Goal: Task Accomplishment & Management: Manage account settings

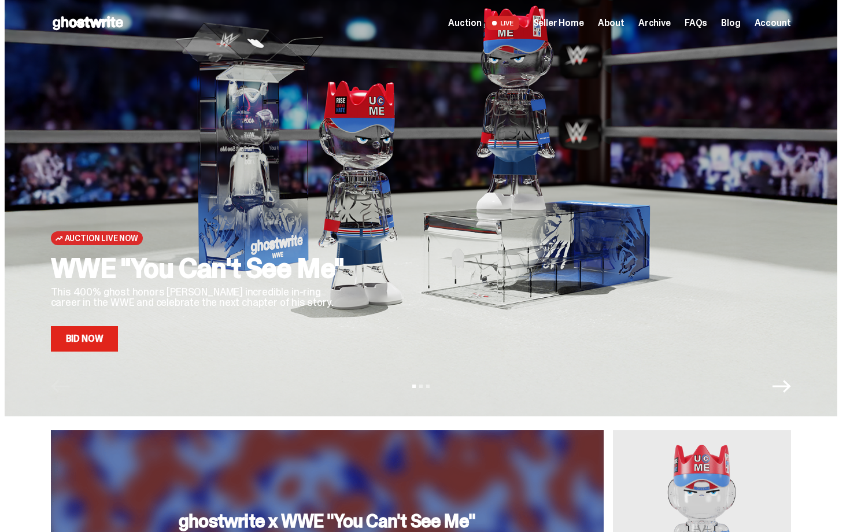
click at [563, 25] on span "Seller Home" at bounding box center [558, 23] width 51 height 9
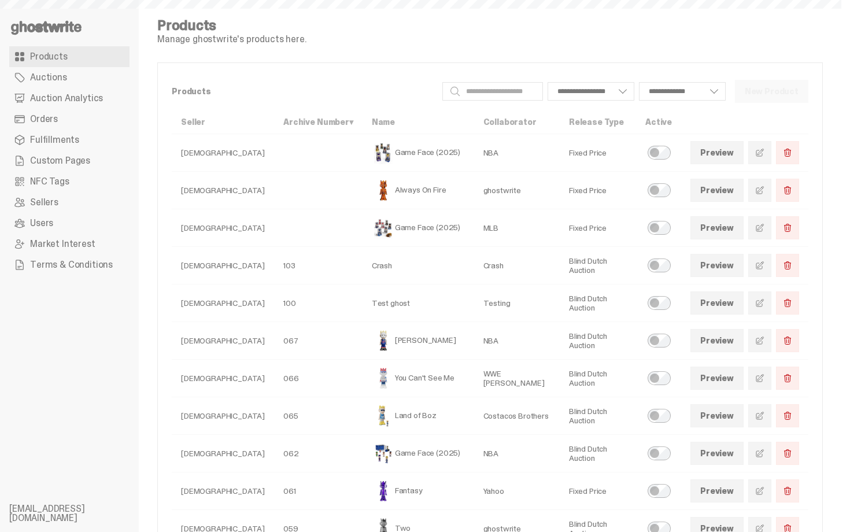
select select
click at [87, 99] on span "Auction Analytics" at bounding box center [66, 98] width 73 height 9
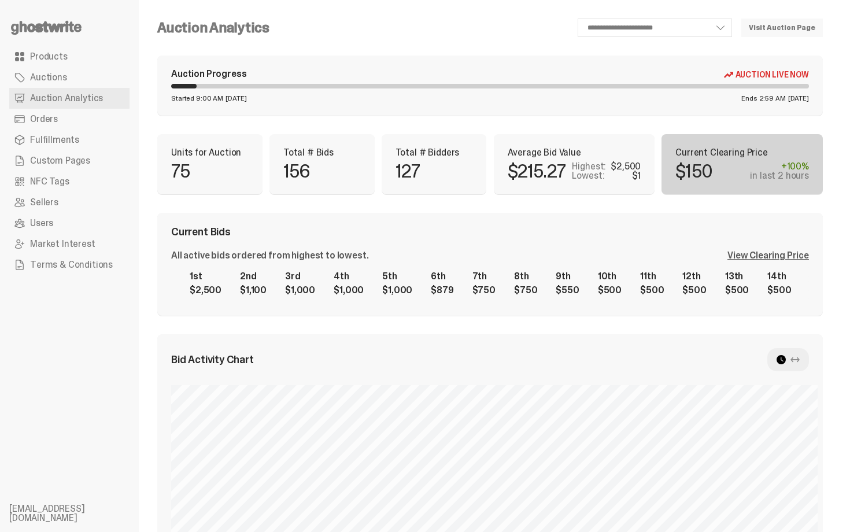
click at [430, 216] on div "Current Bids All active bids ordered from highest to lowest. View Clearing Pric…" at bounding box center [489, 264] width 665 height 103
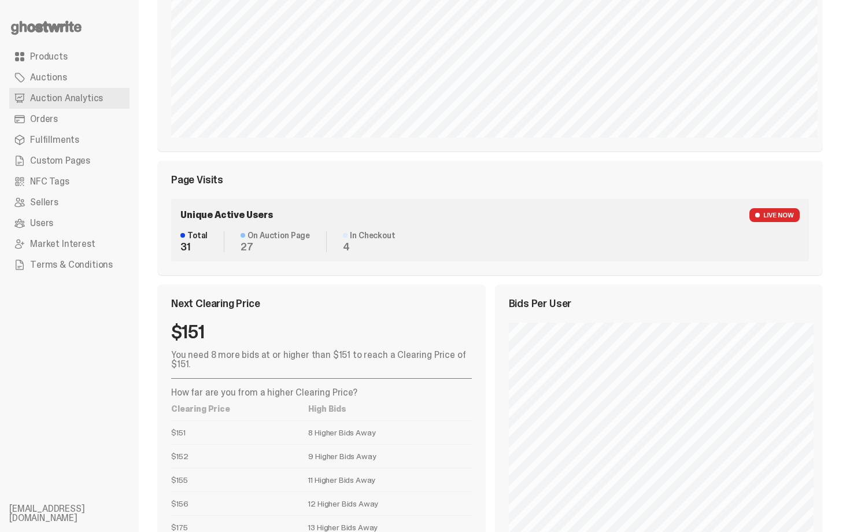
scroll to position [468, 0]
click at [88, 127] on link "Orders" at bounding box center [69, 119] width 120 height 21
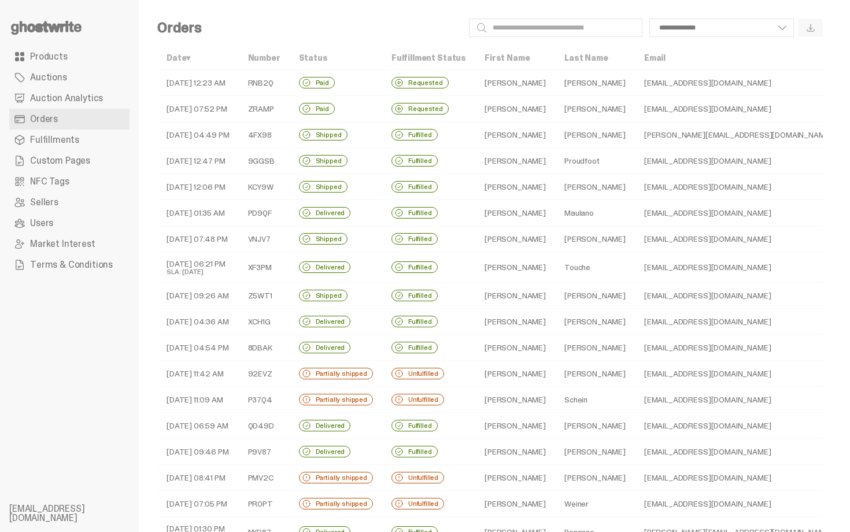
click at [228, 134] on td "09-29-25 04:49 PM" at bounding box center [198, 135] width 82 height 26
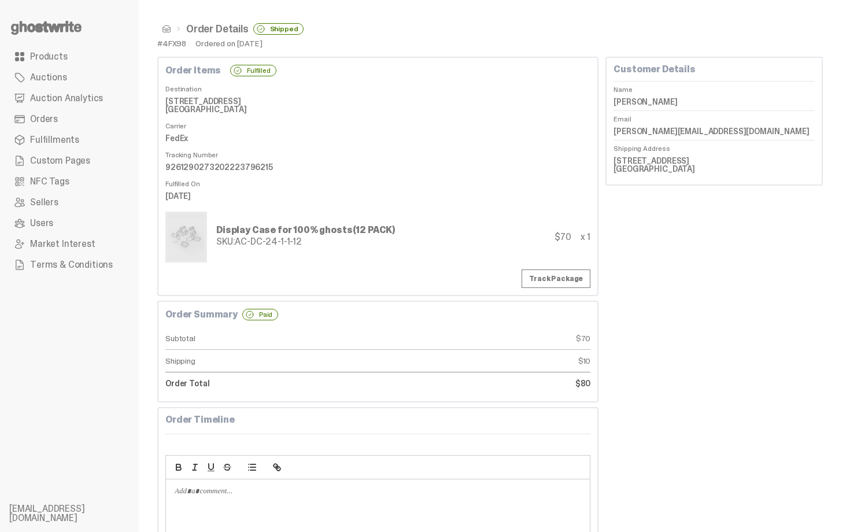
click at [167, 25] on span at bounding box center [166, 28] width 9 height 9
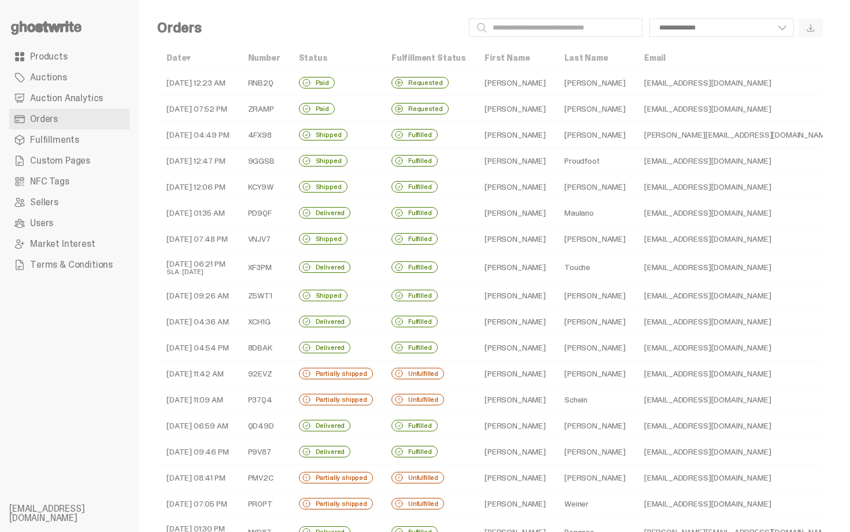
click at [222, 102] on td "09-29-25 07:52 PM" at bounding box center [198, 109] width 82 height 26
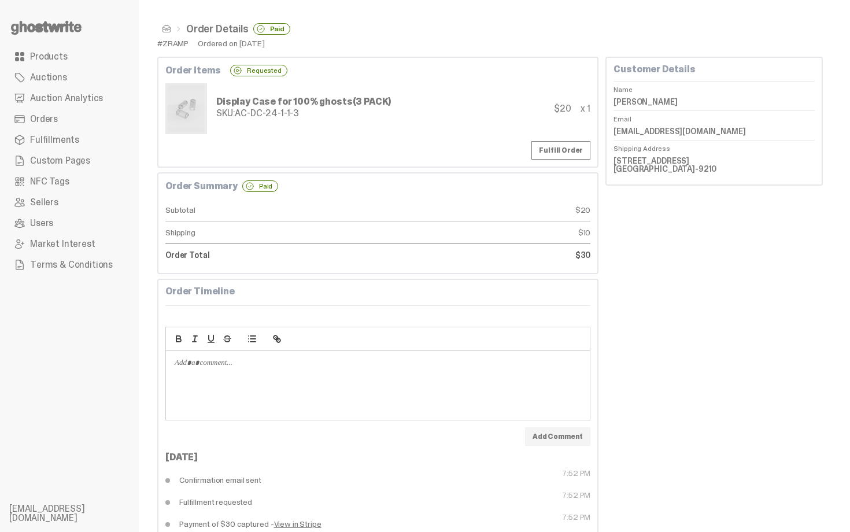
click at [164, 25] on span at bounding box center [166, 28] width 9 height 9
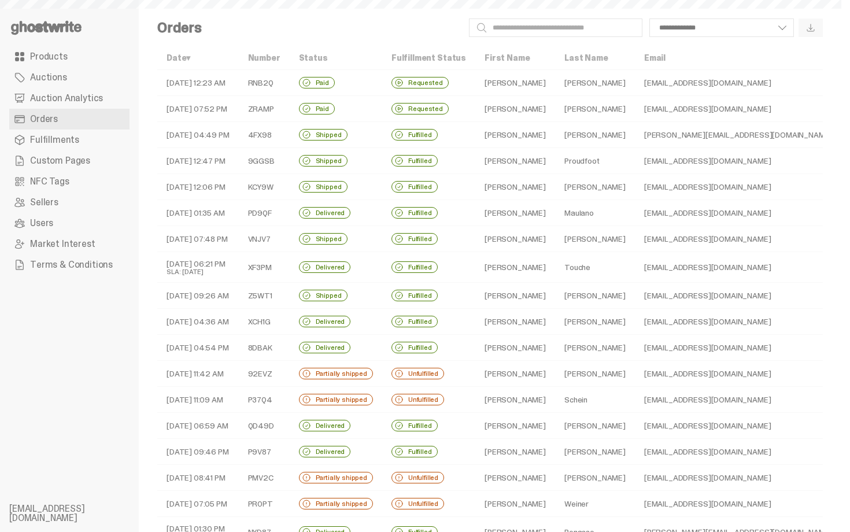
click at [196, 73] on td "09-30-25 12:23 AM" at bounding box center [198, 83] width 82 height 26
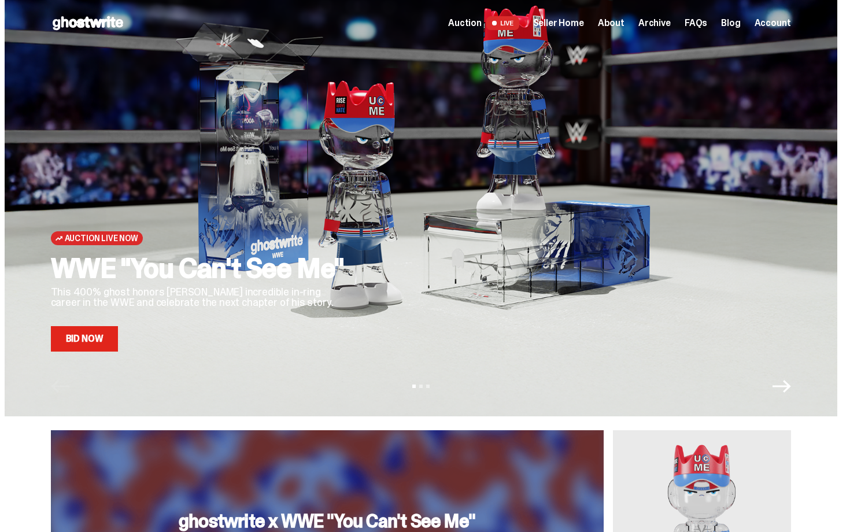
click at [567, 23] on span "Seller Home" at bounding box center [558, 23] width 51 height 9
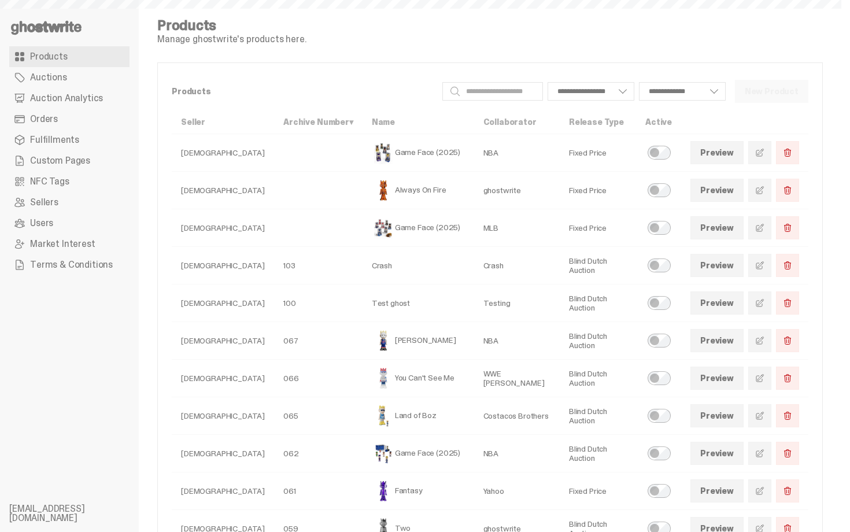
select select
click at [74, 101] on span "Auction Analytics" at bounding box center [66, 98] width 73 height 9
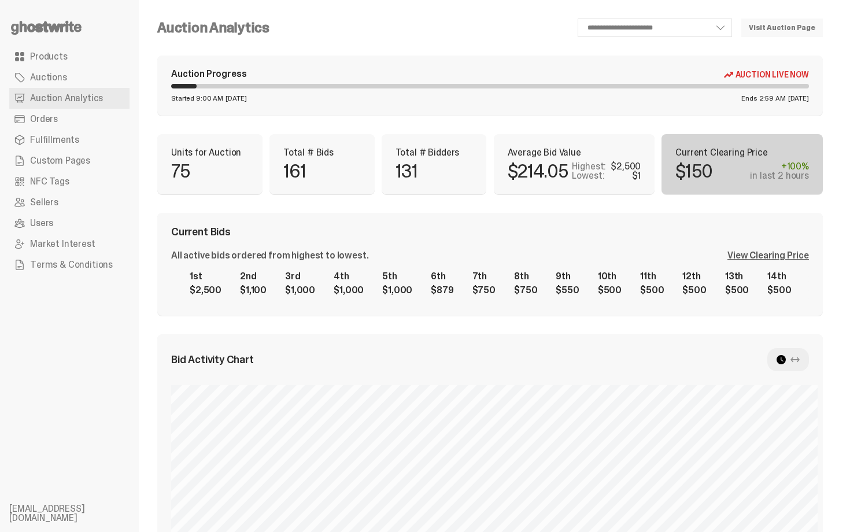
click at [508, 234] on div "Current Bids" at bounding box center [490, 232] width 638 height 10
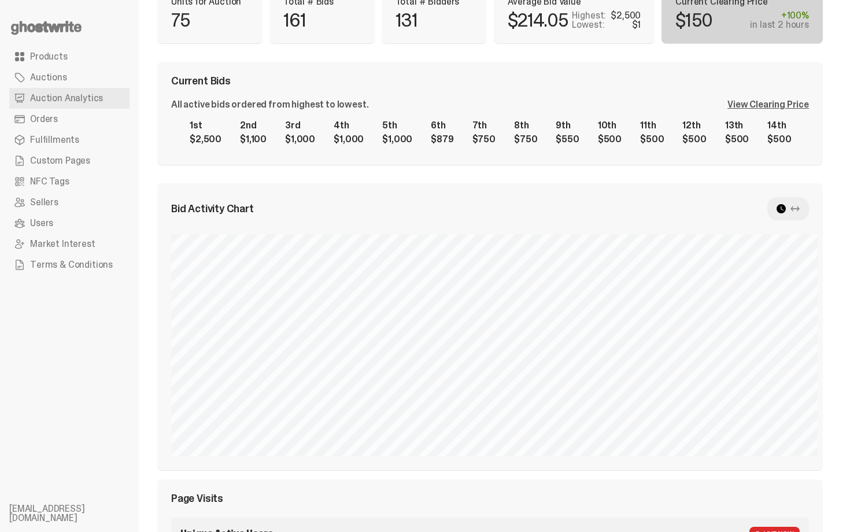
scroll to position [153, 0]
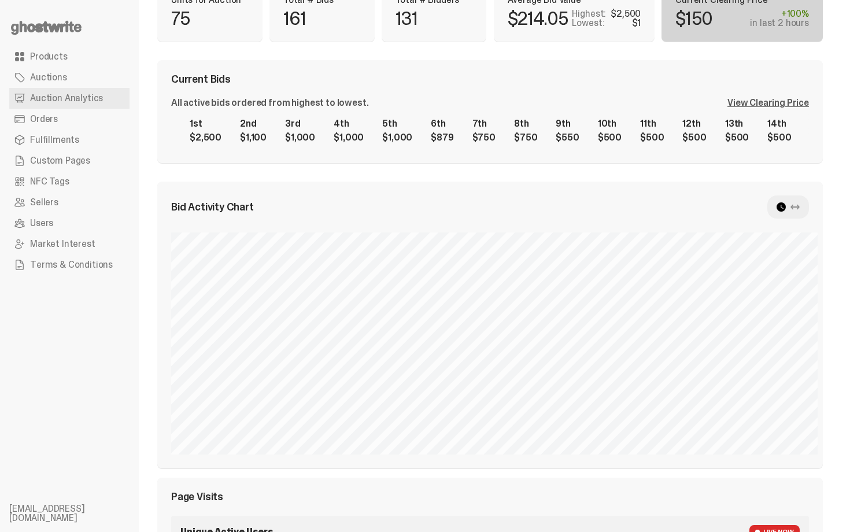
drag, startPoint x: 849, startPoint y: 233, endPoint x: 849, endPoint y: 147, distance: 85.6
click at [841, 147] on html "**********" at bounding box center [420, 113] width 841 height 532
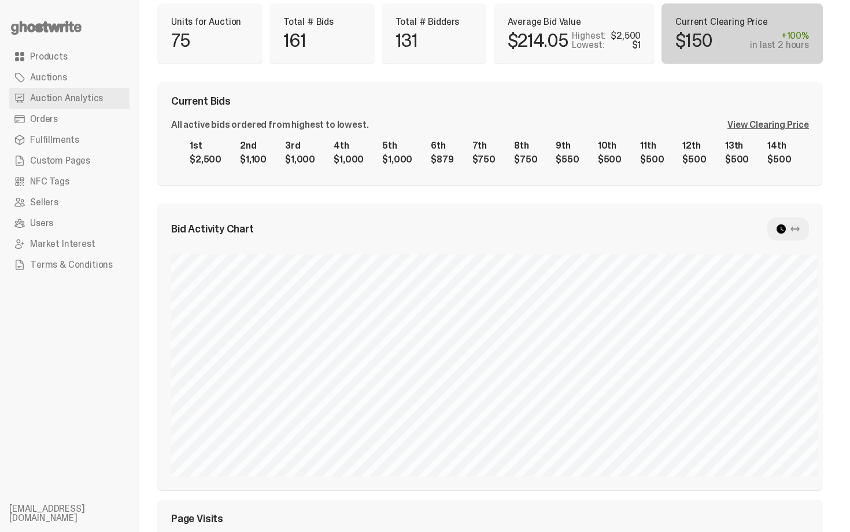
scroll to position [130, 0]
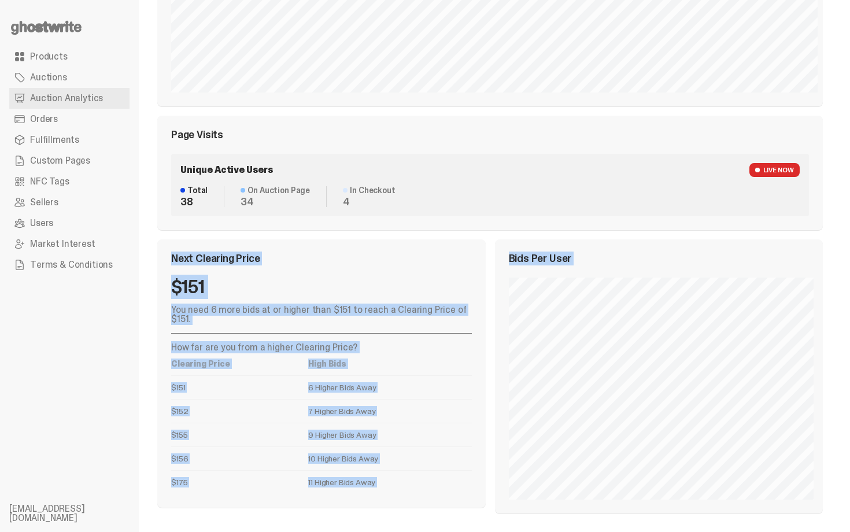
drag, startPoint x: 849, startPoint y: 328, endPoint x: 840, endPoint y: 397, distance: 70.1
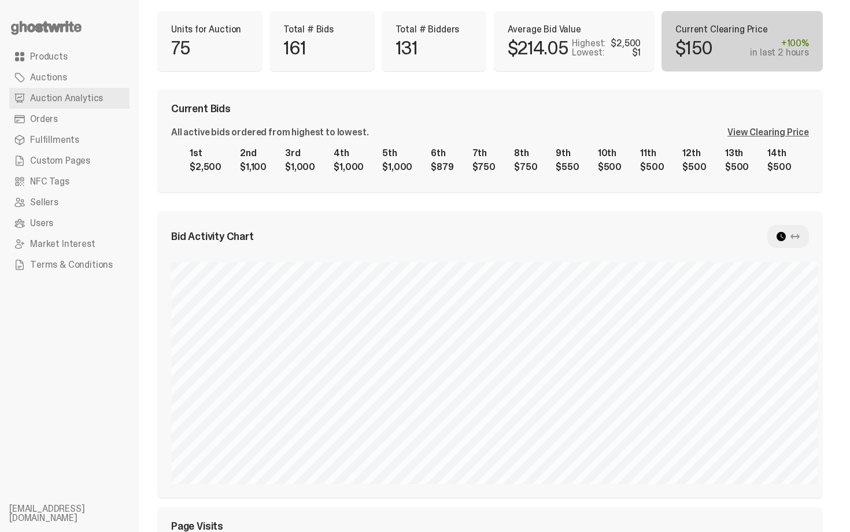
scroll to position [89, 0]
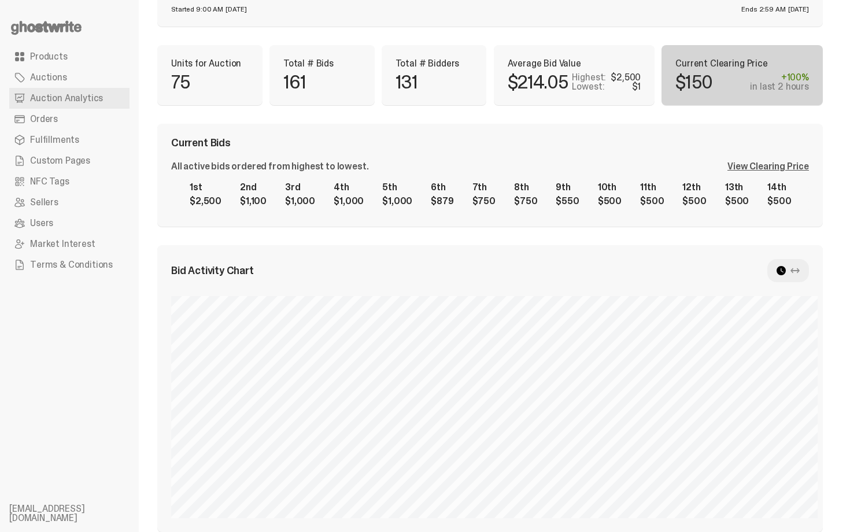
drag, startPoint x: 849, startPoint y: 334, endPoint x: 849, endPoint y: 162, distance: 172.3
click at [841, 162] on html "**********" at bounding box center [420, 177] width 841 height 532
click at [783, 174] on div "All active bids ordered from highest to lowest. View Clearing Price 1st $2,500 …" at bounding box center [490, 187] width 638 height 51
click at [783, 167] on div "View Clearing Price" at bounding box center [768, 166] width 82 height 9
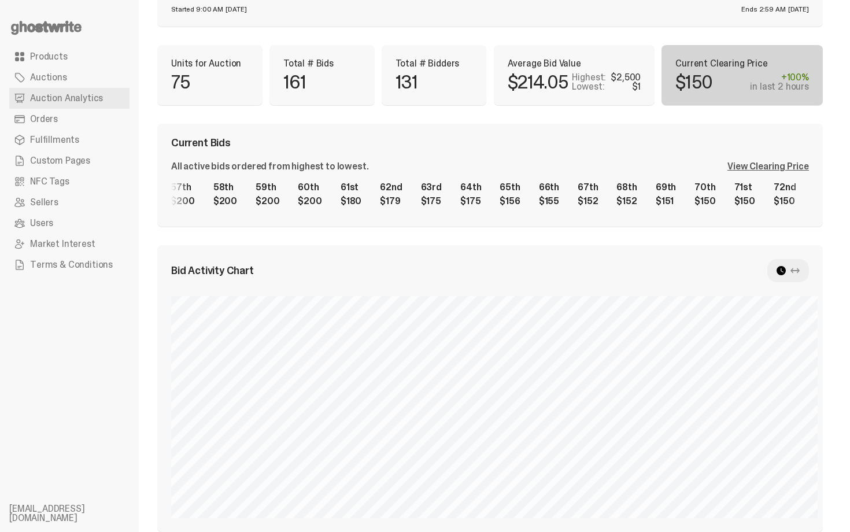
click at [705, 191] on div "1st $2,500 2nd $1,100 3rd $1,000 4th $1,000 5th $1,000 6th $879 7th $750 8th $7…" at bounding box center [490, 194] width 638 height 37
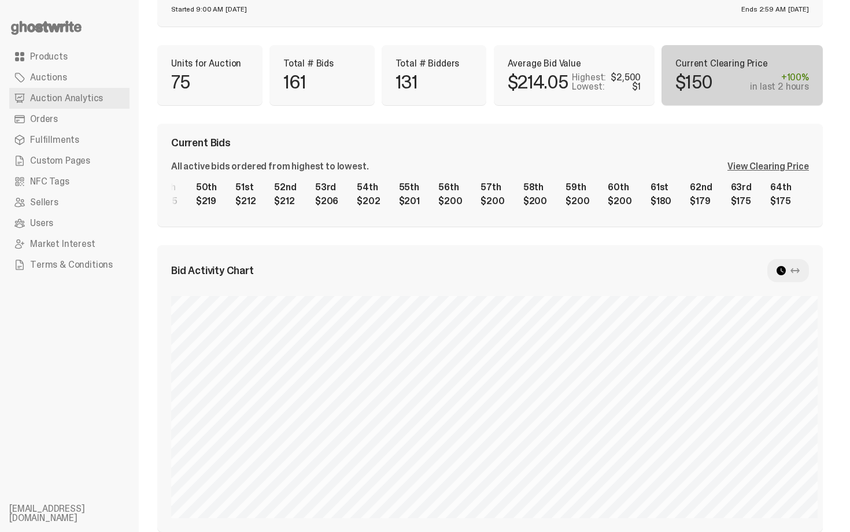
click at [659, 179] on div "1st $2,500 2nd $1,100 3rd $1,000 4th $1,000 5th $1,000 6th $879 7th $750 8th $7…" at bounding box center [490, 194] width 638 height 37
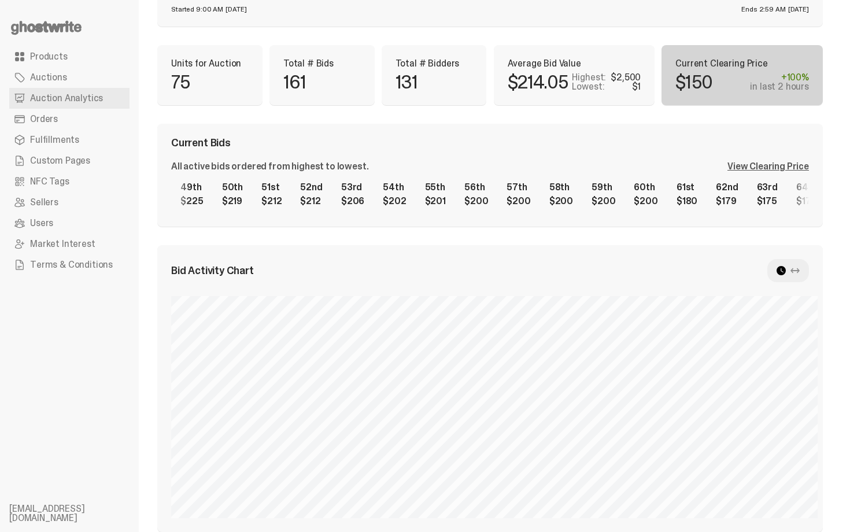
click at [428, 176] on div "1st $2,500 2nd $1,100 3rd $1,000 4th $1,000 5th $1,000 6th $879 7th $750 8th $7…" at bounding box center [490, 194] width 638 height 37
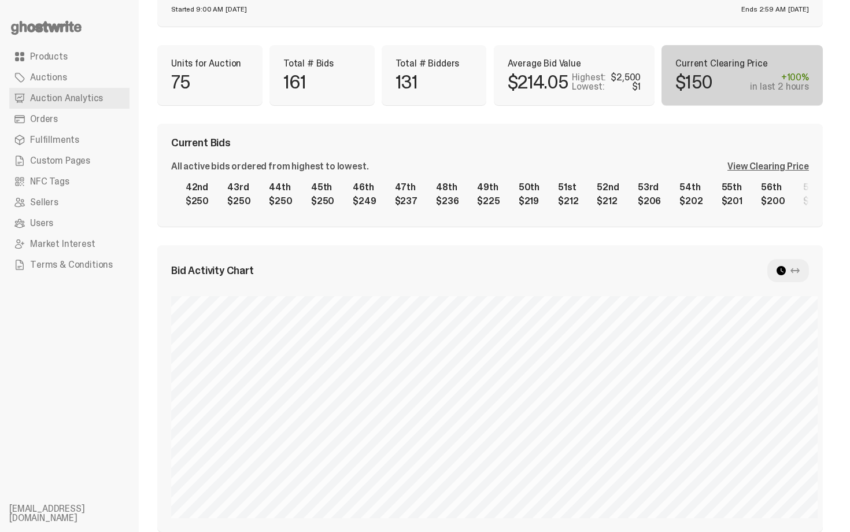
click at [631, 192] on div "1st $2,500 2nd $1,100 3rd $1,000 4th $1,000 5th $1,000 6th $879 7th $750 8th $7…" at bounding box center [490, 194] width 638 height 37
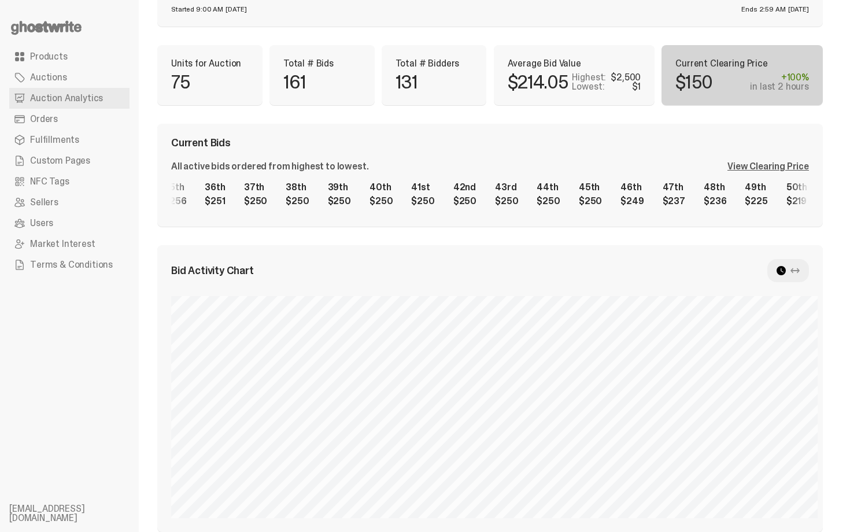
click at [693, 195] on div "1st $2,500 2nd $1,100 3rd $1,000 4th $1,000 5th $1,000 6th $879 7th $750 8th $7…" at bounding box center [490, 194] width 638 height 37
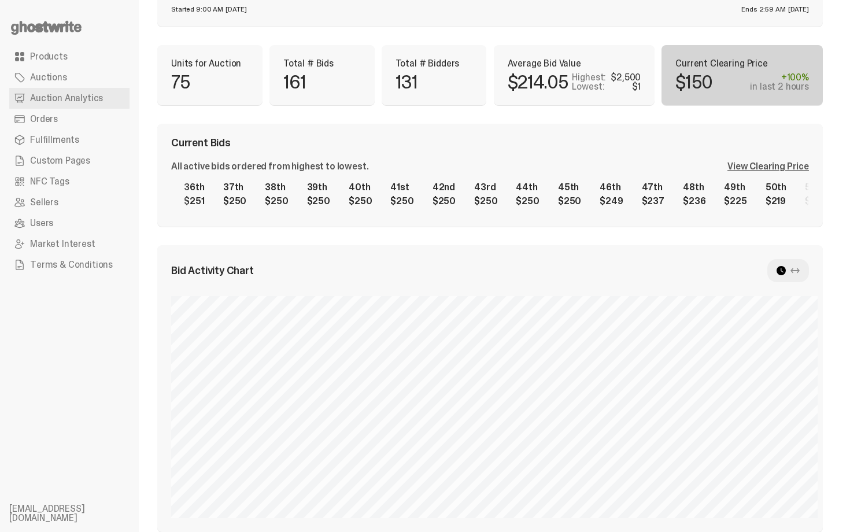
scroll to position [0, 1500]
click at [479, 176] on div "1st $2,500 2nd $1,100 3rd $1,000 4th $1,000 5th $1,000 6th $879 7th $750 8th $7…" at bounding box center [490, 194] width 638 height 37
click at [494, 133] on div "Current Bids All active bids ordered from highest to lowest. View Clearing Pric…" at bounding box center [489, 175] width 665 height 103
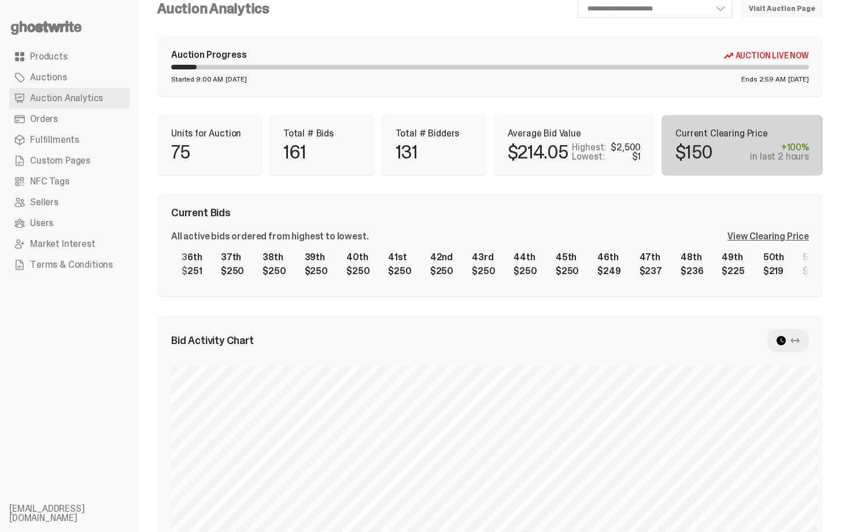
scroll to position [0, 0]
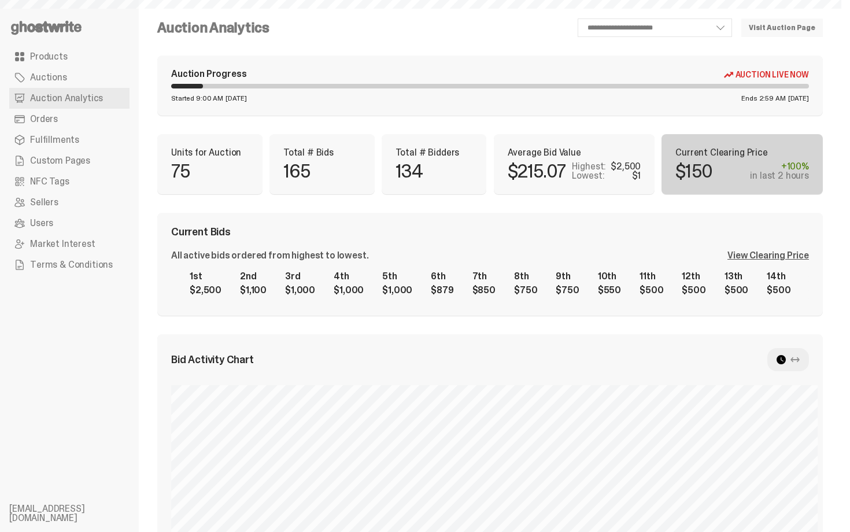
click at [596, 137] on div "Average Bid Value $215.07 Highest: $2,500 Lowest: $1" at bounding box center [574, 164] width 161 height 60
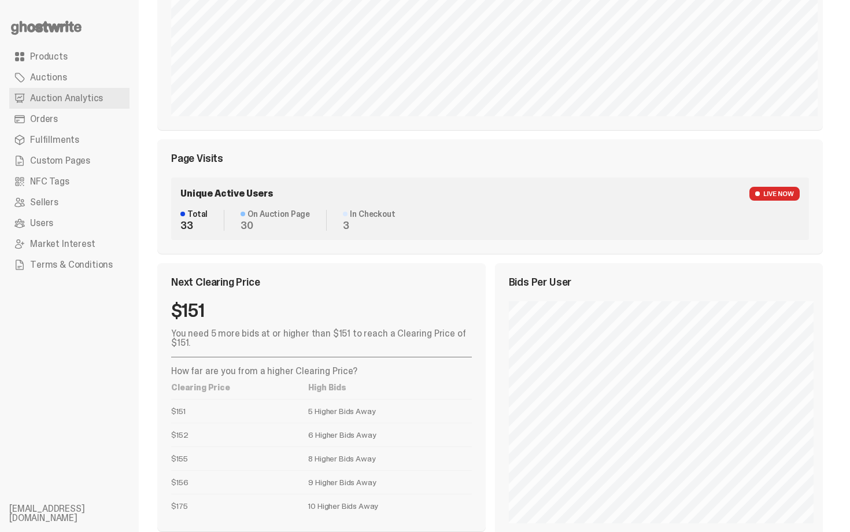
scroll to position [515, 0]
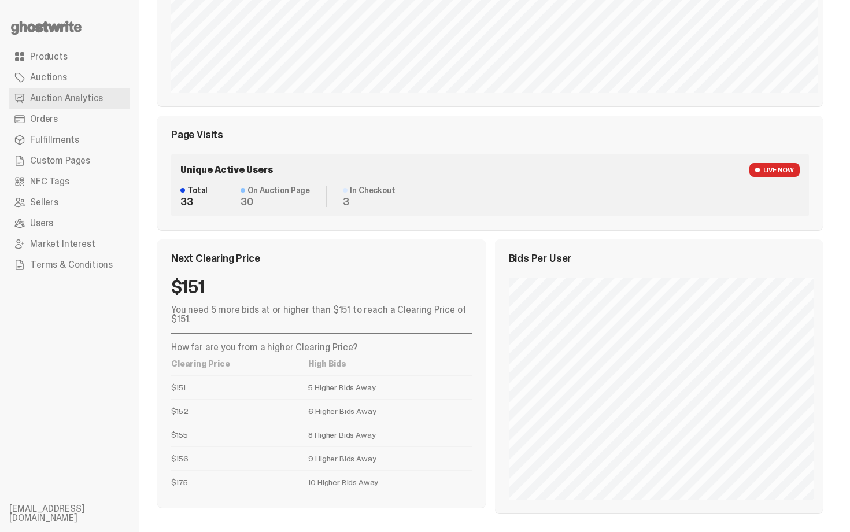
drag, startPoint x: 849, startPoint y: 296, endPoint x: 846, endPoint y: 330, distance: 34.2
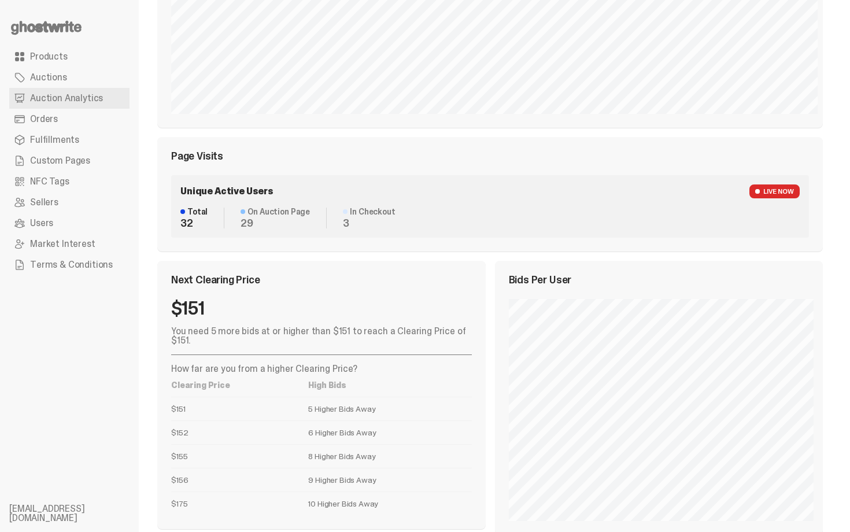
scroll to position [491, 0]
drag, startPoint x: 849, startPoint y: 411, endPoint x: 849, endPoint y: -21, distance: 431.3
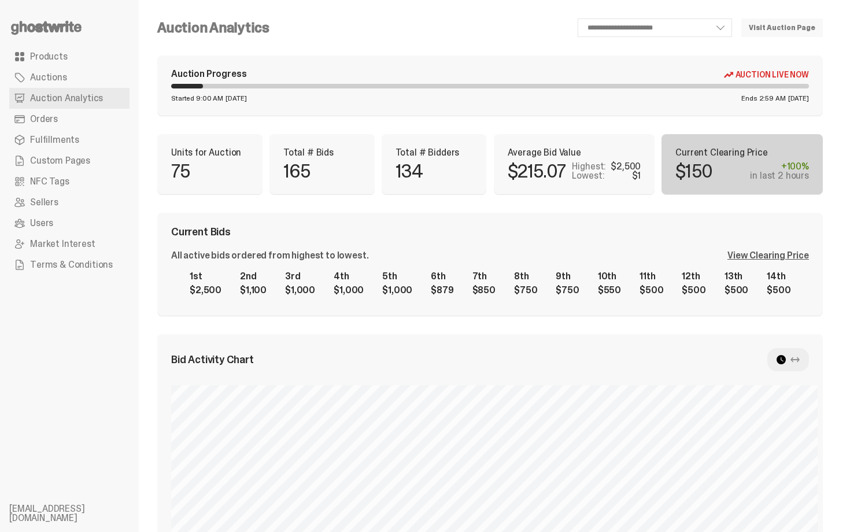
click at [682, 215] on div "Current Bids All active bids ordered from highest to lowest. View Clearing Pric…" at bounding box center [489, 264] width 665 height 103
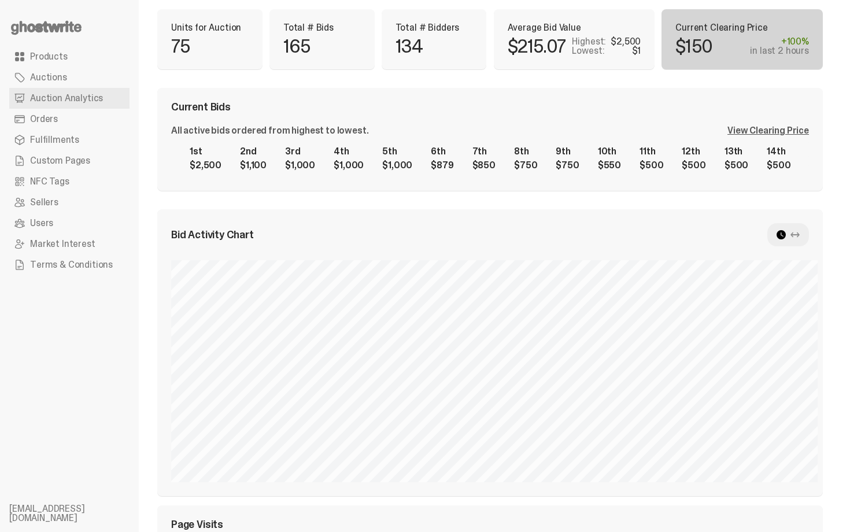
scroll to position [92, 0]
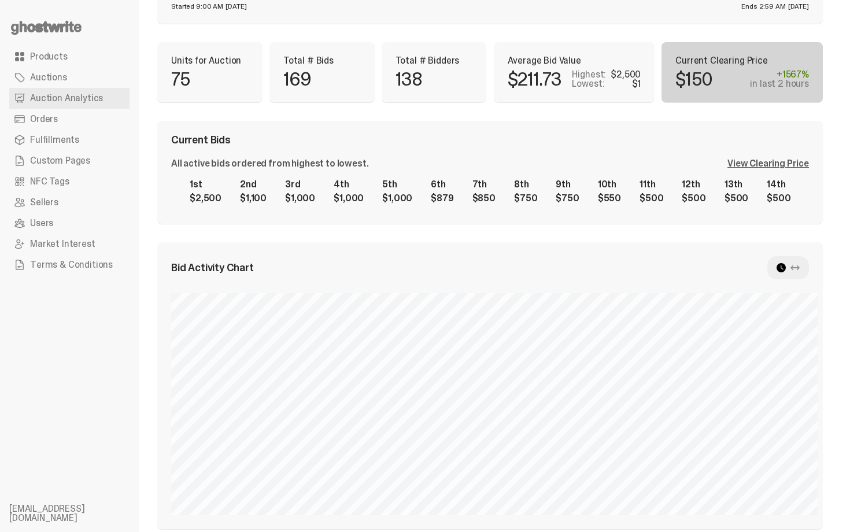
select select "**"
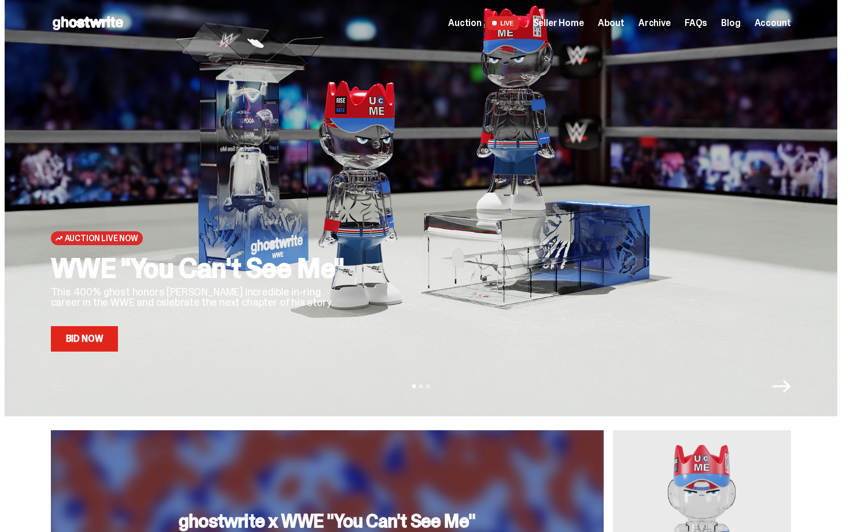
click at [581, 23] on span "Seller Home" at bounding box center [558, 23] width 51 height 9
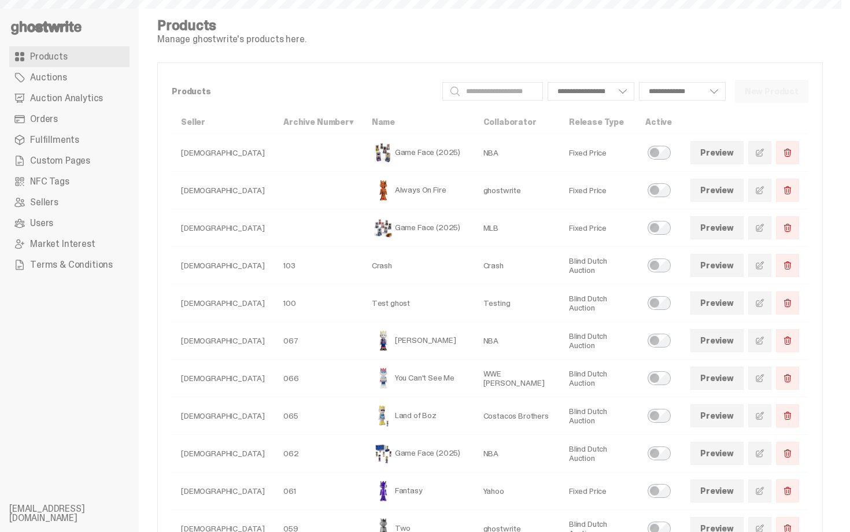
select select
click at [26, 98] on link "Auction Analytics" at bounding box center [69, 98] width 120 height 21
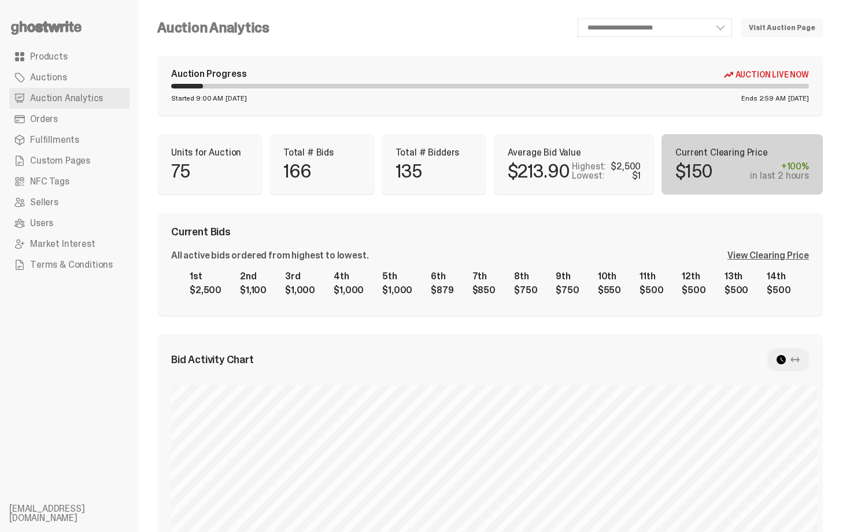
click at [527, 86] on progress at bounding box center [490, 86] width 638 height 5
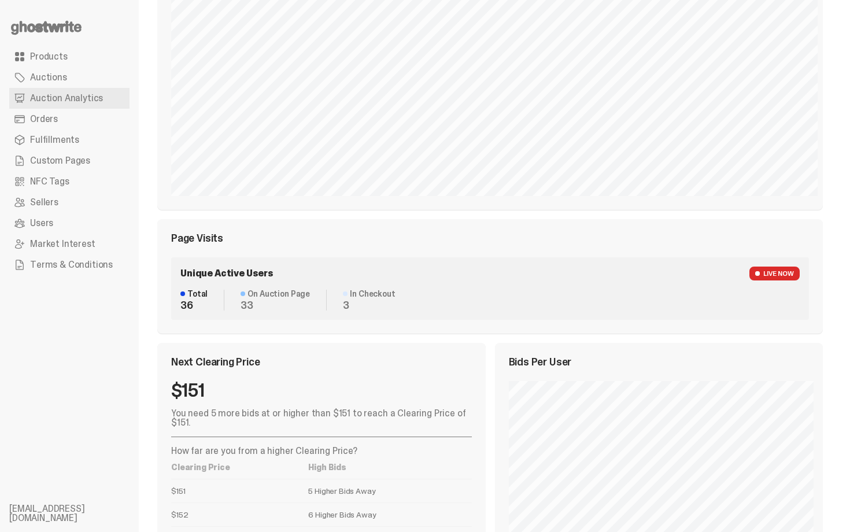
scroll to position [399, 0]
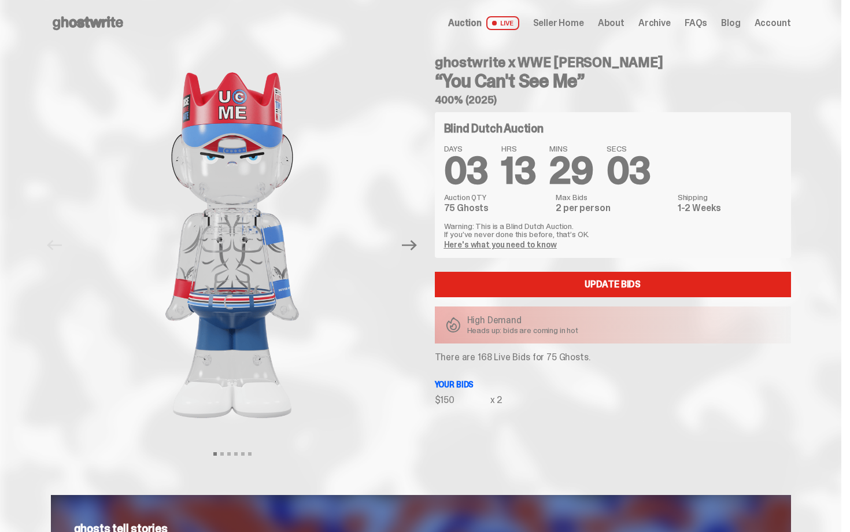
click at [512, 331] on p "Heads up: bids are coming in hot" at bounding box center [523, 330] width 112 height 8
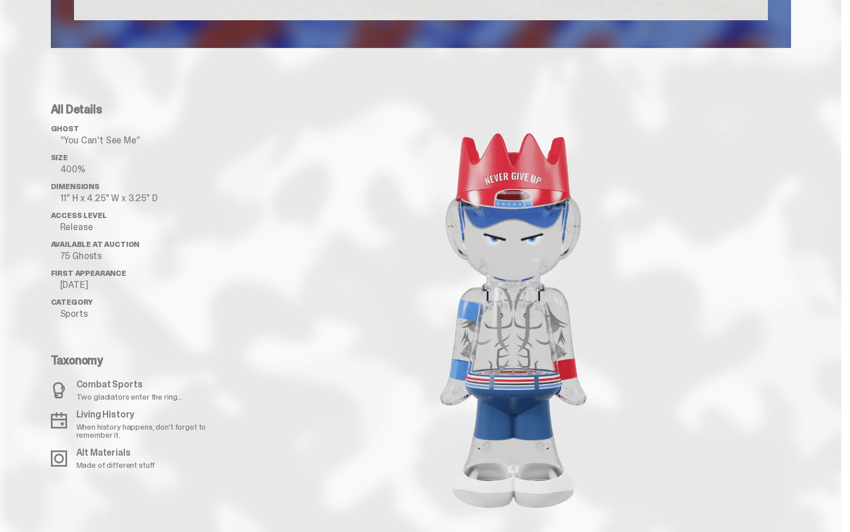
drag, startPoint x: 849, startPoint y: 382, endPoint x: 845, endPoint y: 296, distance: 85.7
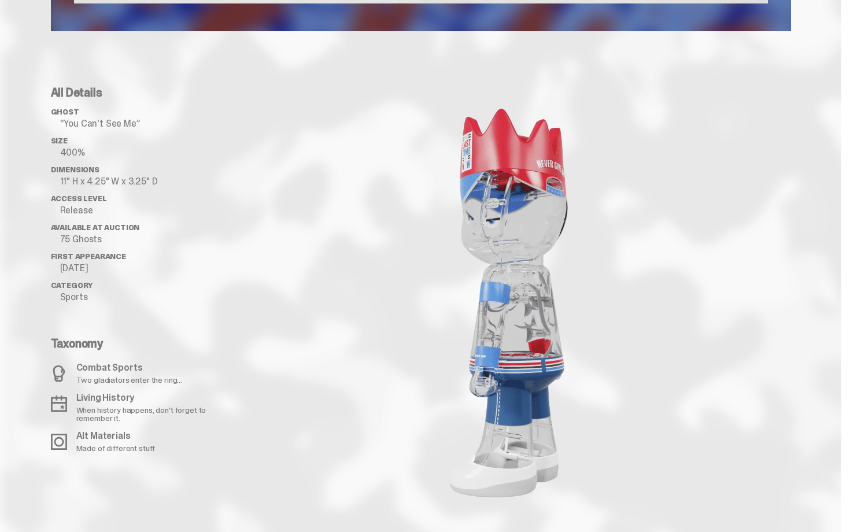
scroll to position [171, 0]
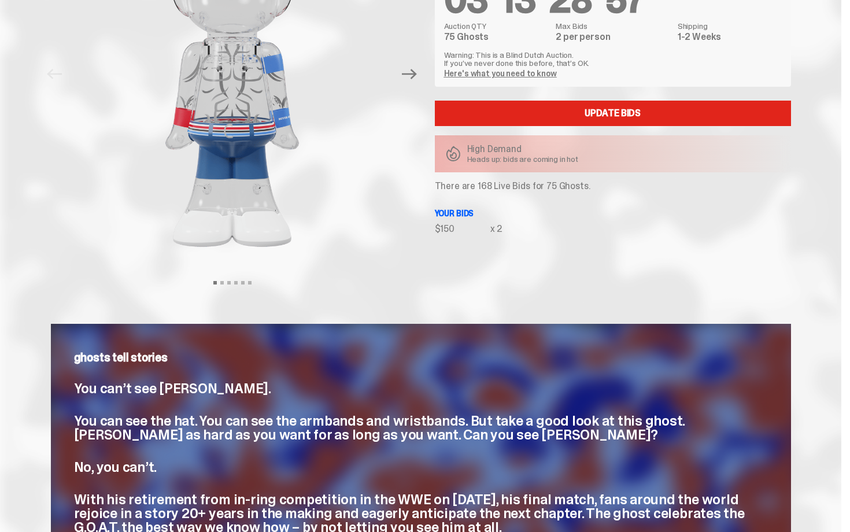
drag, startPoint x: 849, startPoint y: 322, endPoint x: 844, endPoint y: -19, distance: 341.2
click at [841, 0] on html "Open main menu Home Auction LIVE Seller Home About Archive FAQs" at bounding box center [420, 95] width 841 height 532
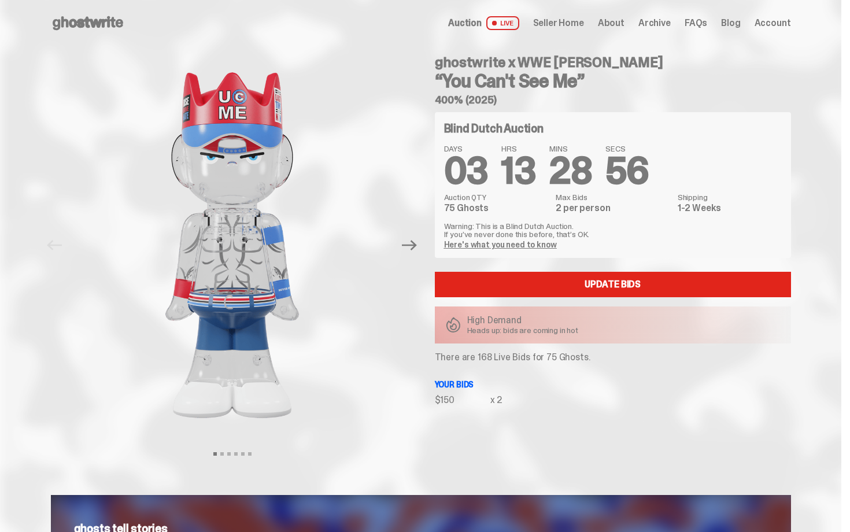
click at [566, 27] on span "Seller Home" at bounding box center [558, 23] width 51 height 9
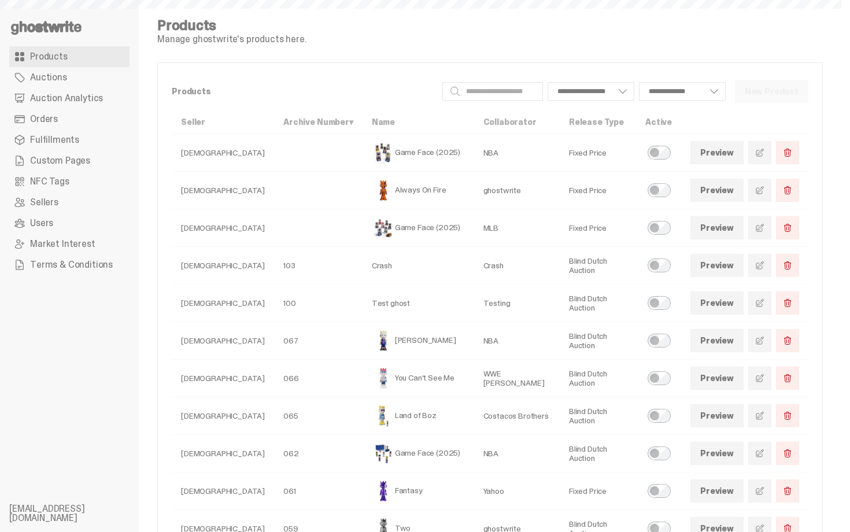
select select
click at [88, 99] on span "Auction Analytics" at bounding box center [66, 98] width 73 height 9
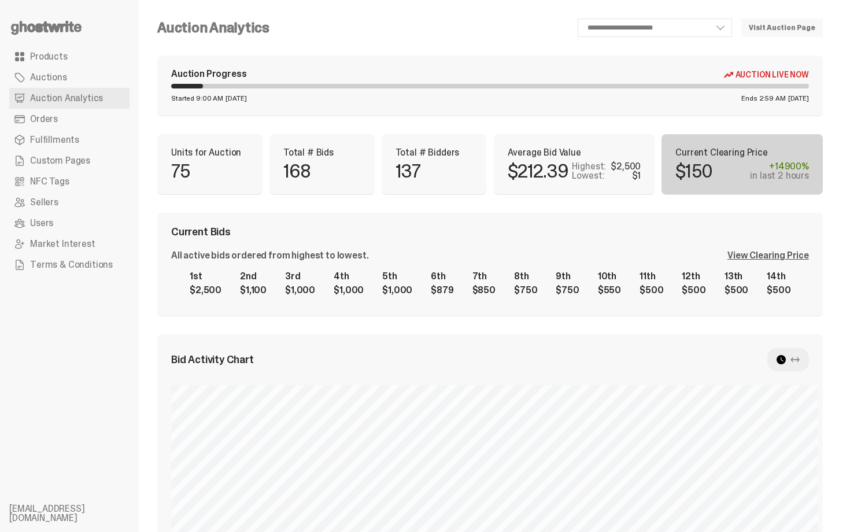
click at [512, 236] on div "Current Bids" at bounding box center [490, 232] width 638 height 10
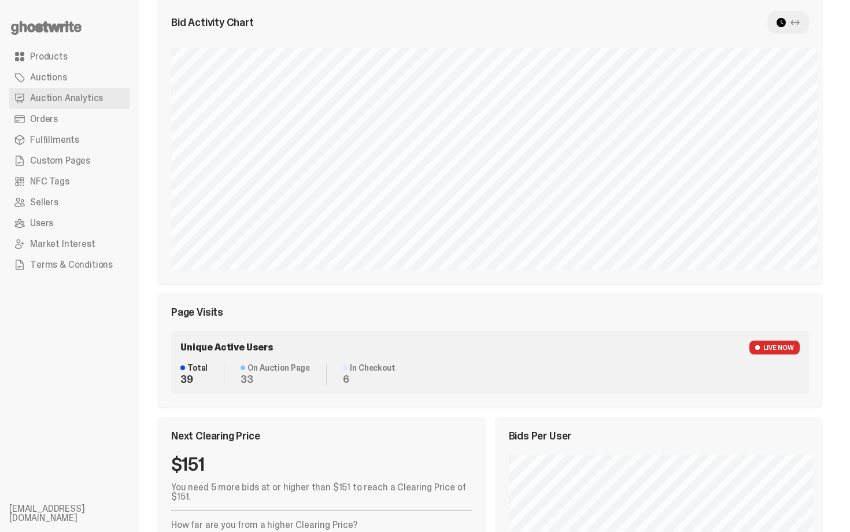
scroll to position [330, 0]
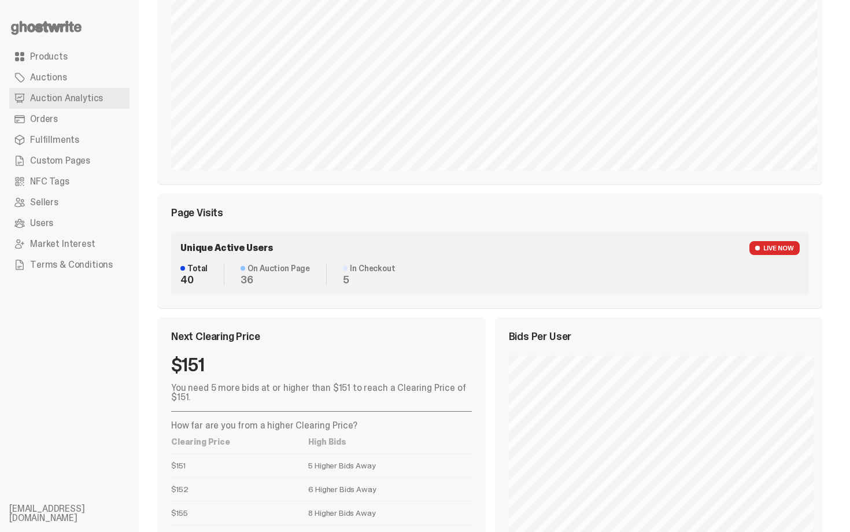
click at [74, 49] on link "Products" at bounding box center [69, 56] width 120 height 21
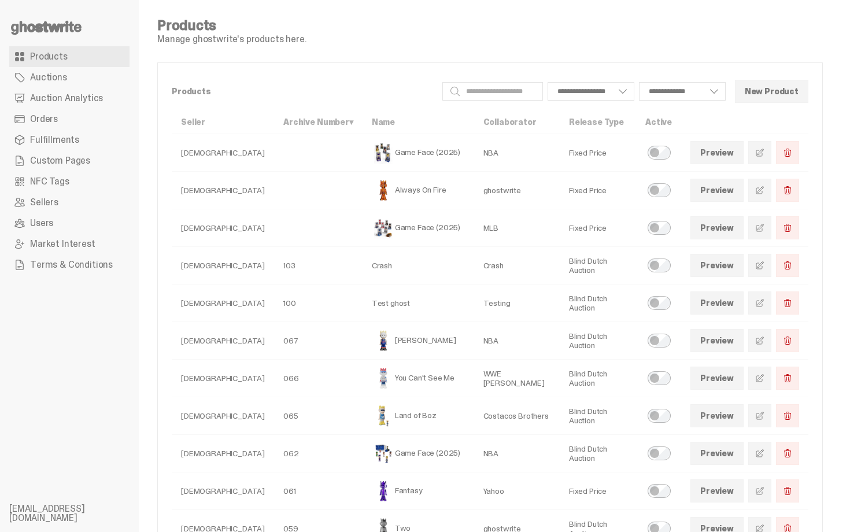
click at [70, 73] on link "Auctions" at bounding box center [69, 77] width 120 height 21
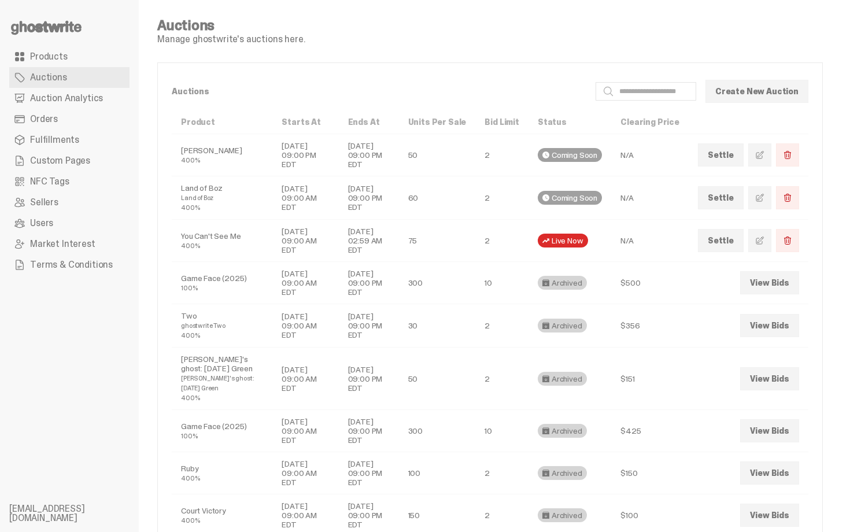
click at [63, 124] on link "Orders" at bounding box center [69, 119] width 120 height 21
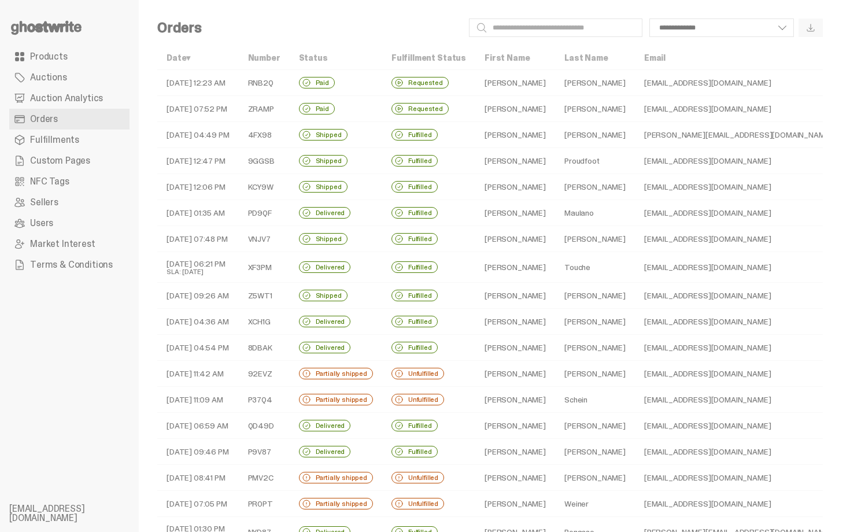
click at [217, 79] on td "[DATE] 12:23 AM" at bounding box center [198, 83] width 82 height 26
